Goal: Task Accomplishment & Management: Complete application form

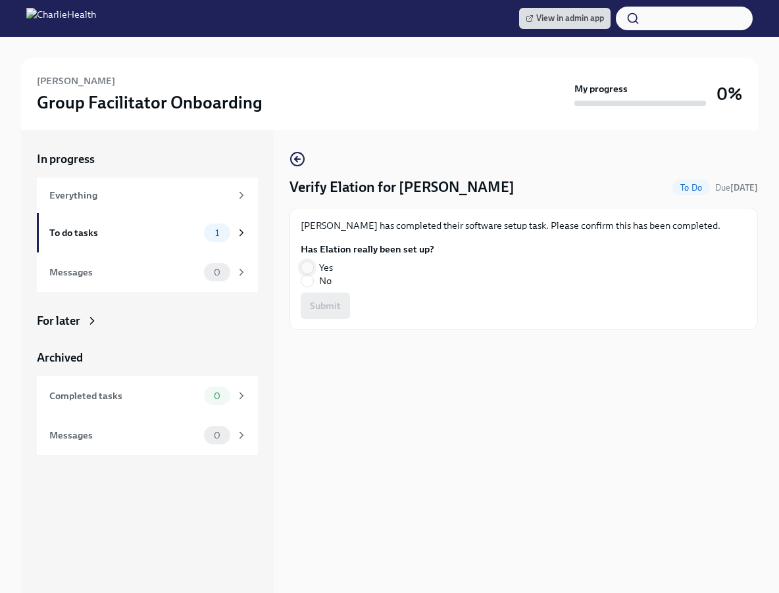
click at [310, 264] on input "Yes" at bounding box center [307, 268] width 12 height 12
radio input "true"
click at [324, 301] on span "Submit" at bounding box center [325, 305] width 31 height 13
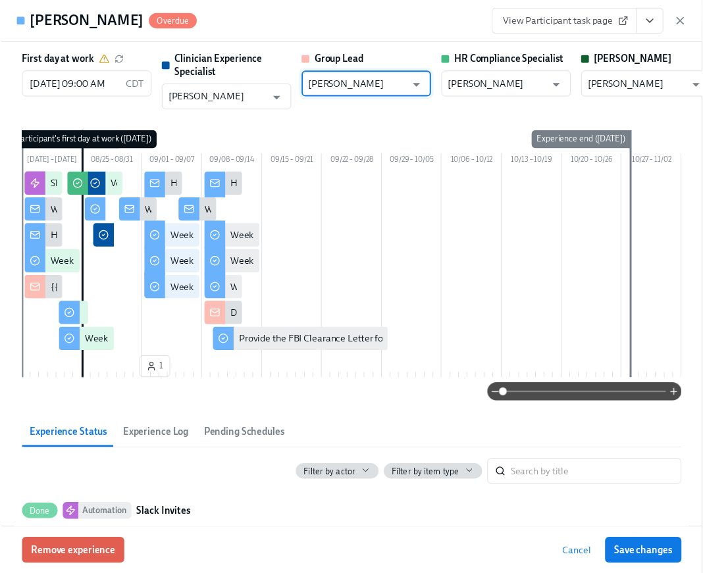
scroll to position [0, 21363]
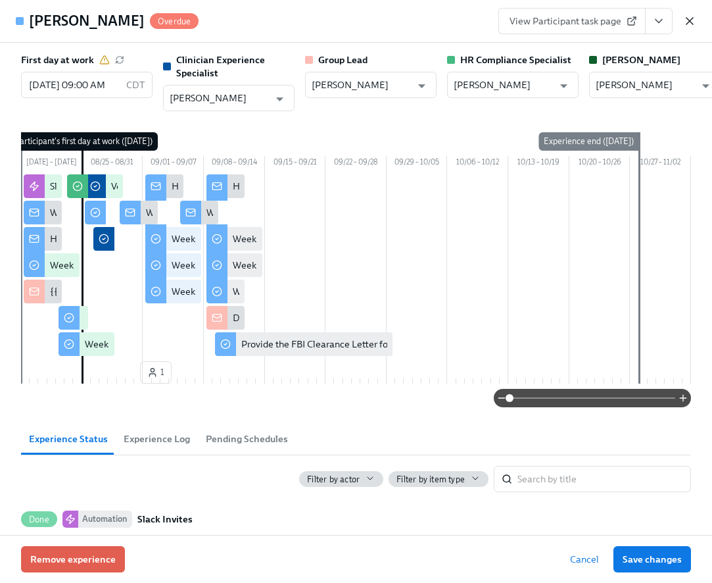
click at [694, 21] on icon "button" at bounding box center [689, 20] width 13 height 13
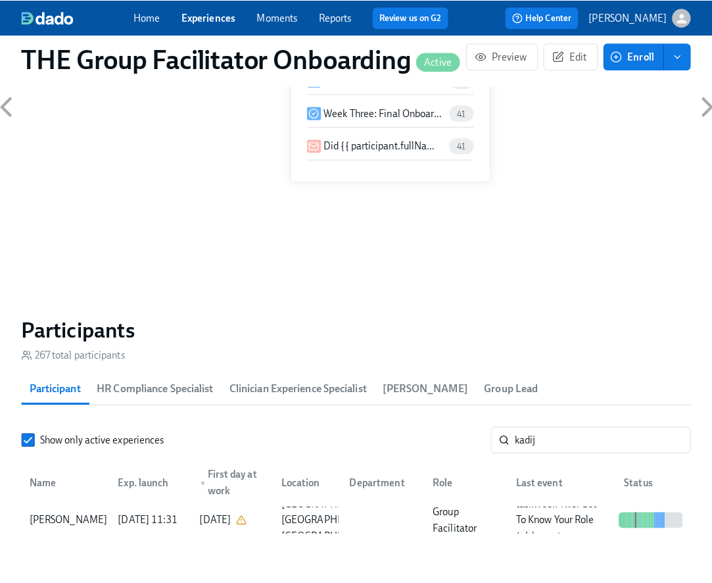
scroll to position [922, 0]
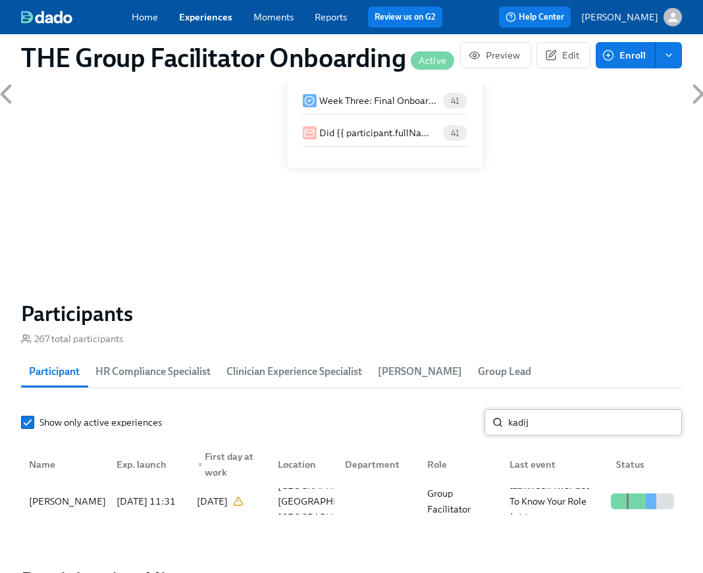
click at [590, 429] on input "kadij" at bounding box center [595, 422] width 174 height 26
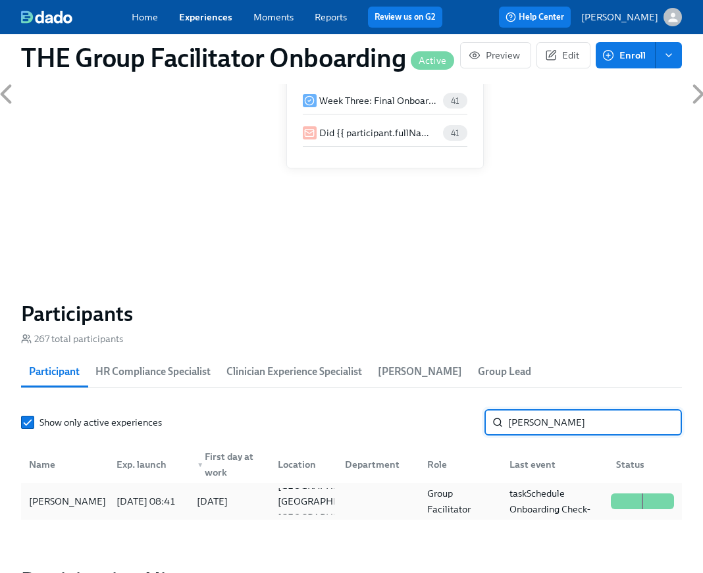
type input "[PERSON_NAME]"
click at [93, 507] on div "[PERSON_NAME]" at bounding box center [67, 501] width 87 height 16
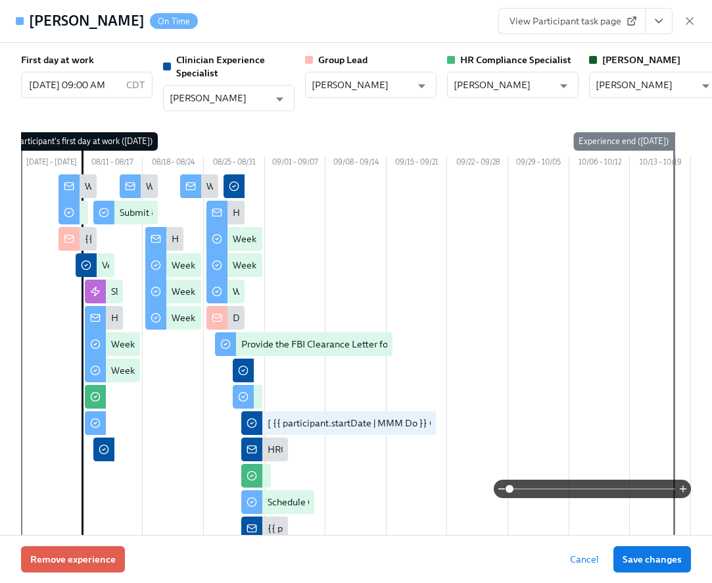
click at [661, 22] on icon "View task page" at bounding box center [659, 20] width 13 height 13
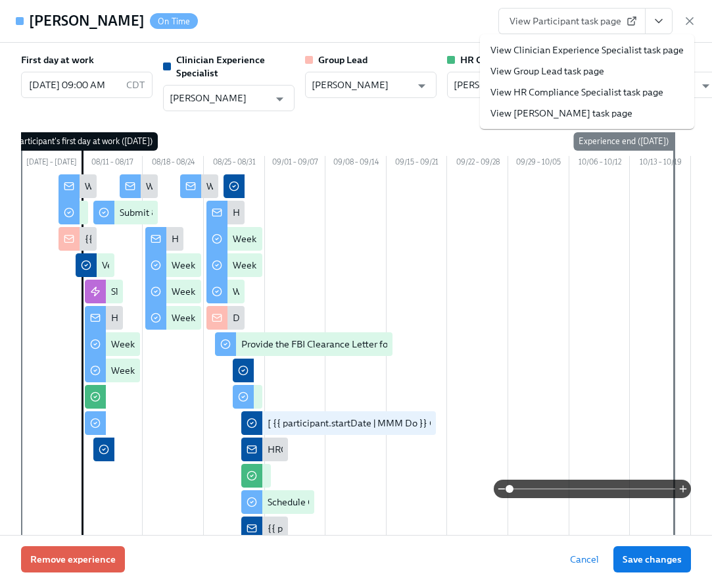
click at [635, 51] on link "View Clinician Experience Specialist task page" at bounding box center [587, 49] width 193 height 13
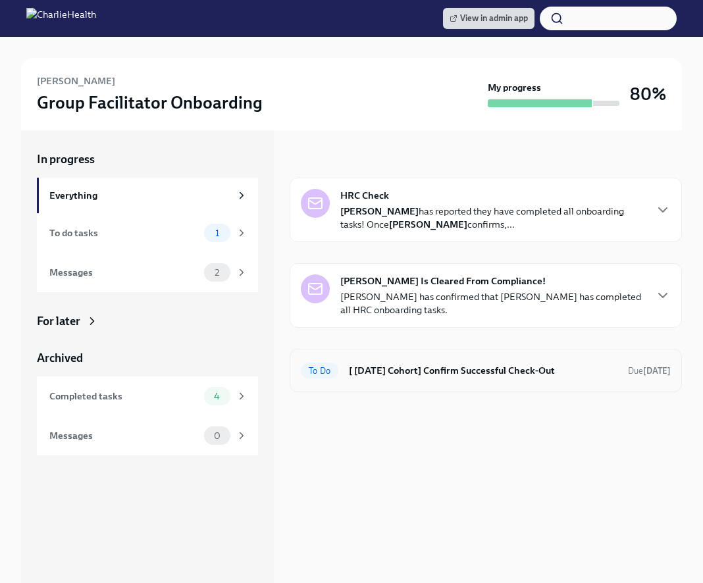
click at [436, 353] on div "To Do [ Aug 11th Cohort] Confirm Successful Check-Out Due Sep 20th" at bounding box center [485, 370] width 392 height 43
click at [444, 363] on h6 "[ Aug 11th Cohort] Confirm Successful Check-Out" at bounding box center [483, 370] width 268 height 14
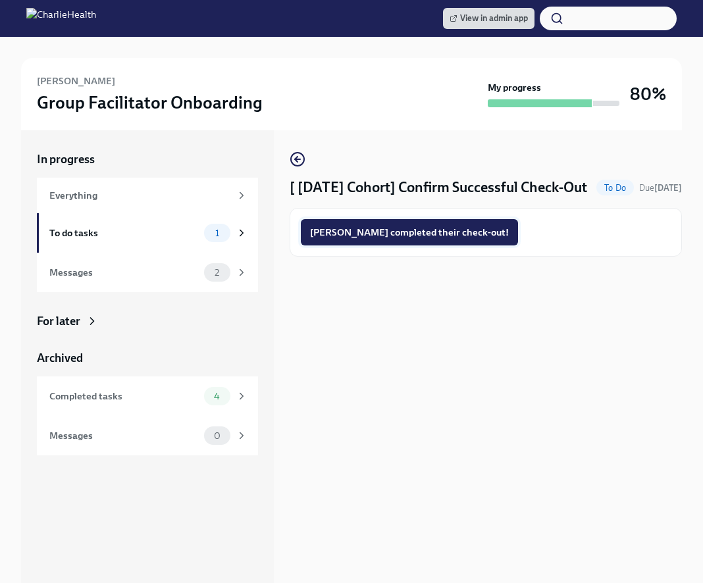
click at [425, 239] on span "Emily completed their check-out!" at bounding box center [409, 232] width 199 height 13
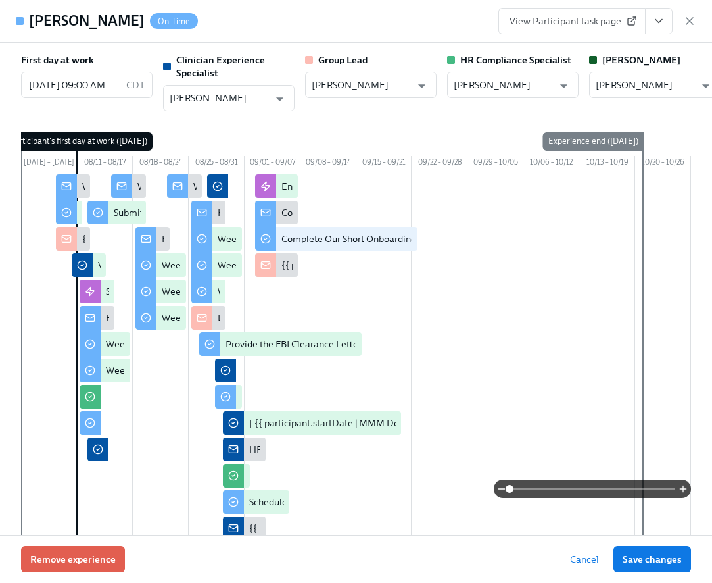
scroll to position [0, 21363]
